Goal: Transaction & Acquisition: Purchase product/service

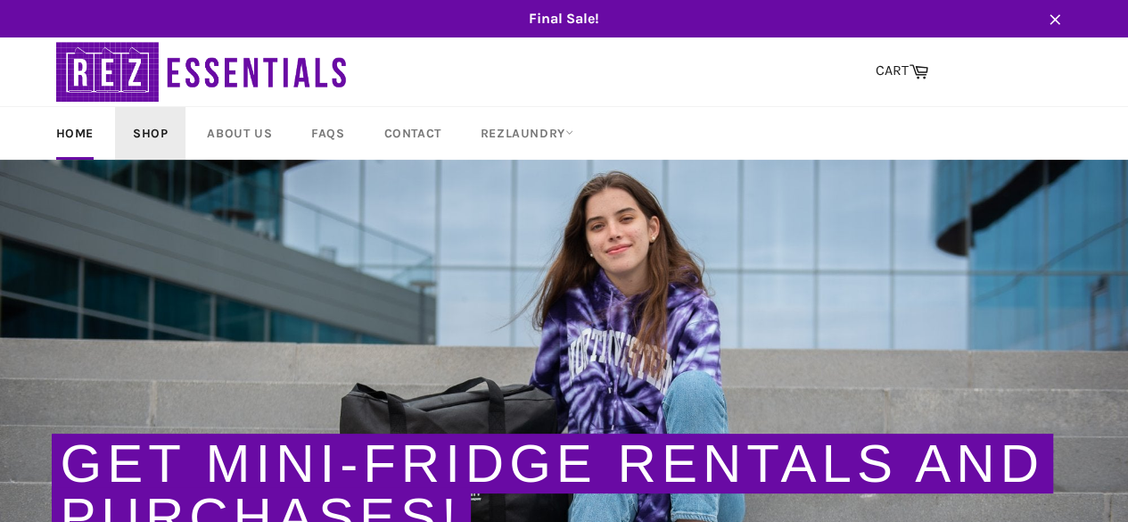
click at [149, 131] on link "Shop" at bounding box center [150, 133] width 70 height 53
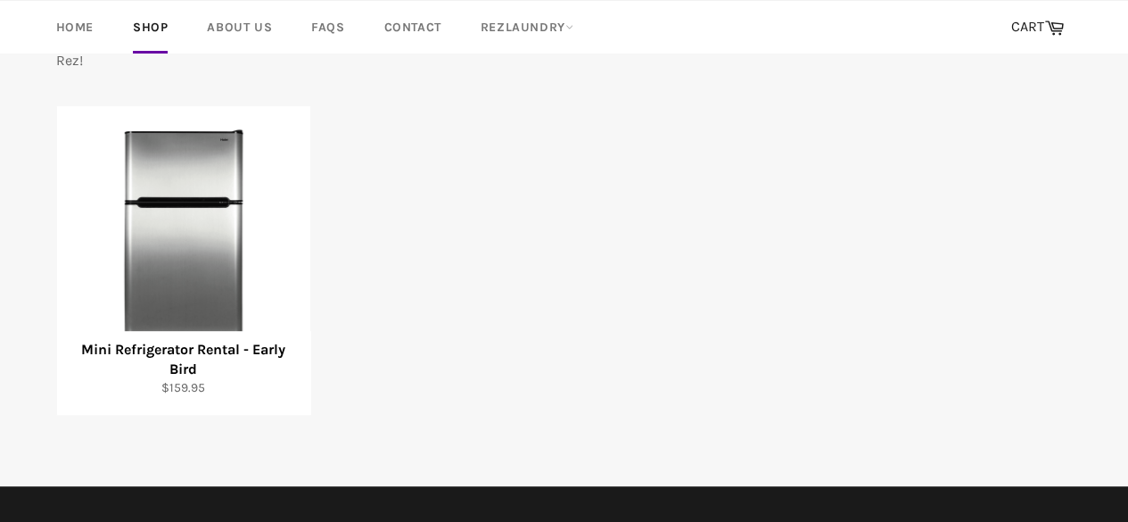
scroll to position [269, 0]
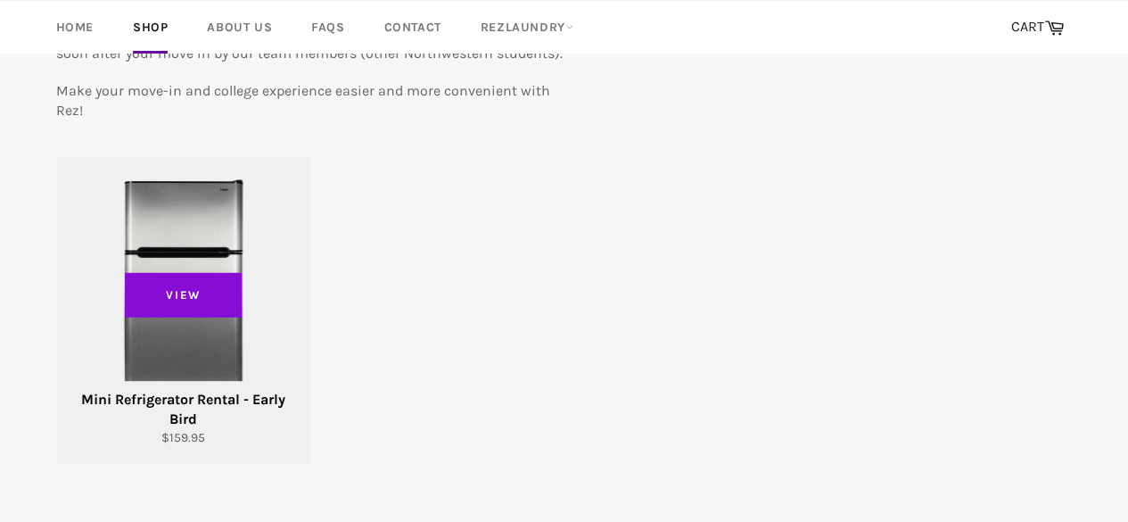
click at [201, 307] on span "View" at bounding box center [184, 295] width 118 height 45
